Goal: Information Seeking & Learning: Learn about a topic

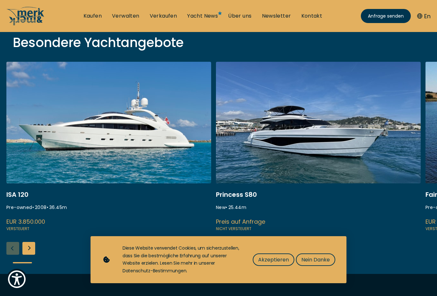
scroll to position [229, 0]
click at [276, 263] on span "Akzeptieren" at bounding box center [273, 259] width 31 height 8
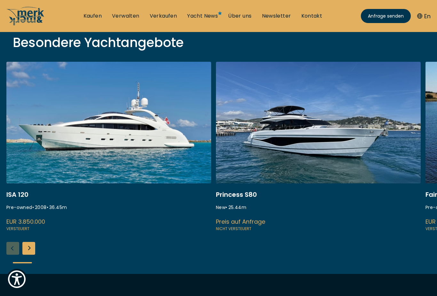
click at [63, 140] on link at bounding box center [108, 147] width 205 height 170
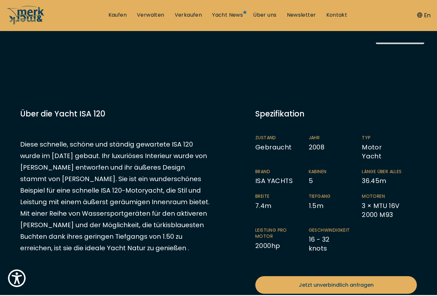
scroll to position [110, 0]
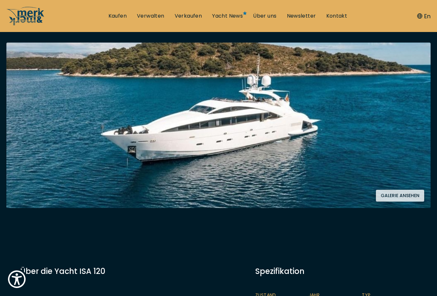
click at [408, 192] on button "Galerie ansehen" at bounding box center [399, 195] width 48 height 12
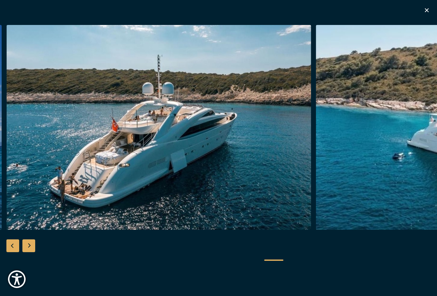
scroll to position [0, 0]
click at [423, 10] on icon "button" at bounding box center [426, 10] width 8 height 8
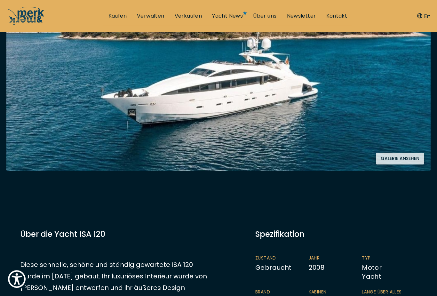
scroll to position [147, 0]
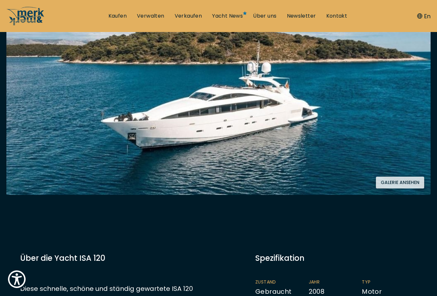
scroll to position [247, 0]
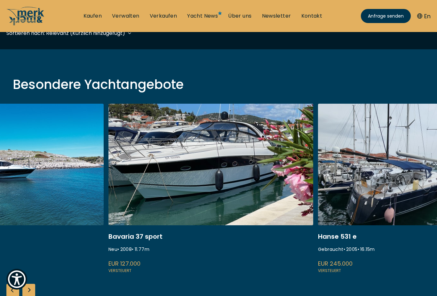
click at [138, 184] on link at bounding box center [210, 189] width 205 height 170
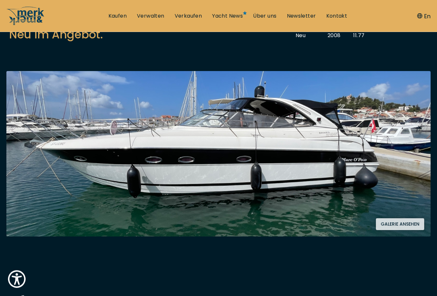
scroll to position [99, 0]
click at [398, 228] on button "Galerie ansehen" at bounding box center [399, 224] width 48 height 12
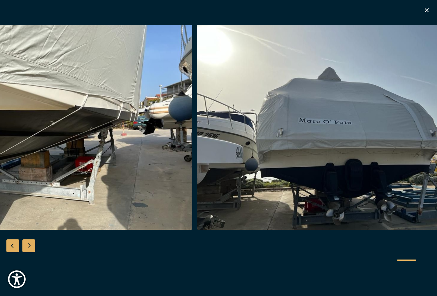
click at [427, 22] on div "Besondere Yachtangebote" at bounding box center [218, 148] width 437 height 296
click at [422, 8] on icon "button" at bounding box center [426, 10] width 8 height 8
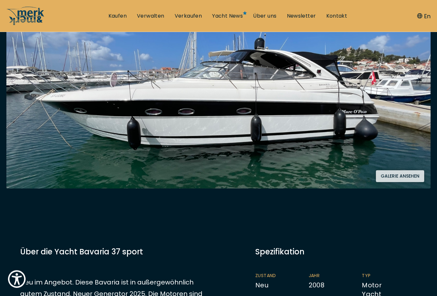
scroll to position [148, 0]
